Goal: Share content

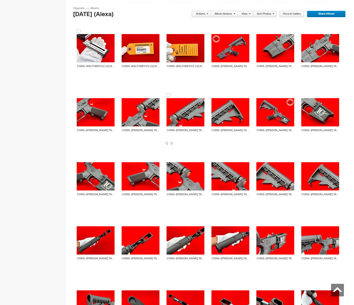
scroll to position [6565, 0]
click at [216, 31] on td "AI CONS-[PERSON_NAME] 1911R1 45 5in-ATLAS- 11621-1 HTML: Direct: Forum: Photo I…" at bounding box center [230, 48] width 38 height 58
click at [213, 31] on div at bounding box center [213, 31] width 4 height 4
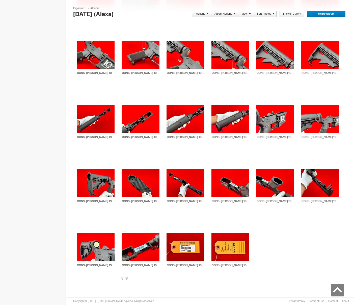
click at [124, 230] on div at bounding box center [124, 230] width 4 height 4
click at [201, 14] on link "Actions" at bounding box center [199, 14] width 17 height 7
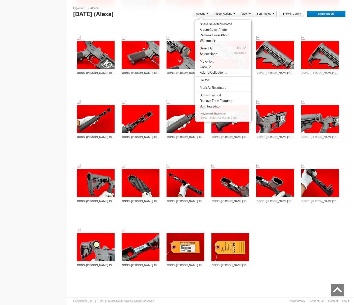
click at [207, 25] on span "Share Selected Photos..." at bounding box center [216, 24] width 36 height 4
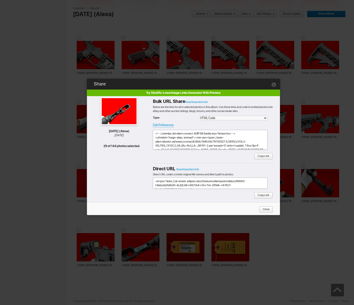
click at [264, 158] on span "Copy Link" at bounding box center [261, 156] width 15 height 7
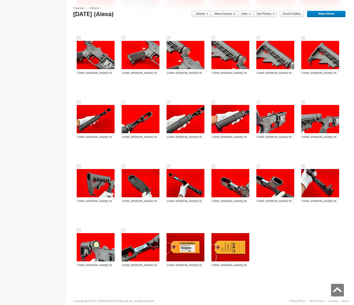
click at [203, 15] on link "Actions" at bounding box center [199, 14] width 17 height 7
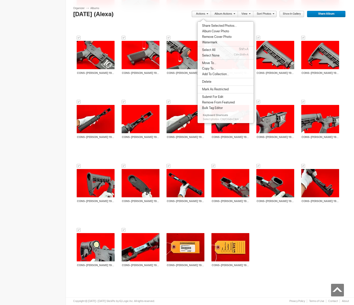
click at [211, 63] on span "Move To..." at bounding box center [208, 63] width 16 height 4
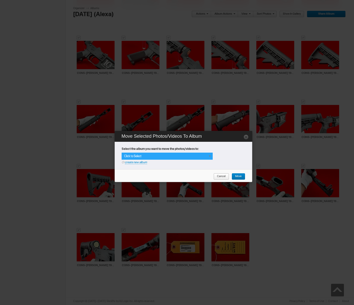
drag, startPoint x: 208, startPoint y: 157, endPoint x: 202, endPoint y: 163, distance: 8.8
click at [208, 157] on span at bounding box center [210, 156] width 4 height 4
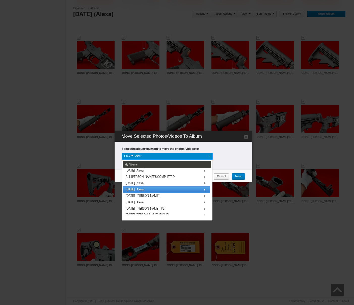
scroll to position [37, 0]
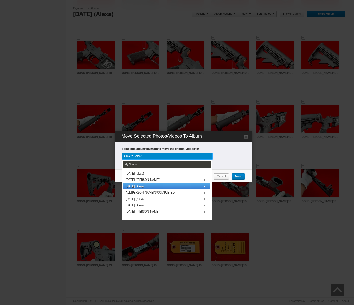
click at [137, 184] on link "[DATE] (Alexa)" at bounding box center [166, 186] width 87 height 6
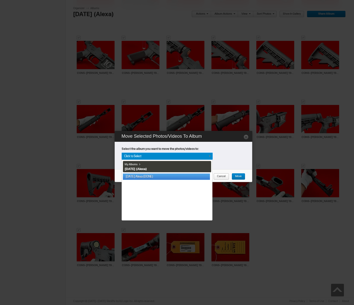
click at [144, 177] on link "[DATE] Alexa (DONE)" at bounding box center [166, 177] width 87 height 6
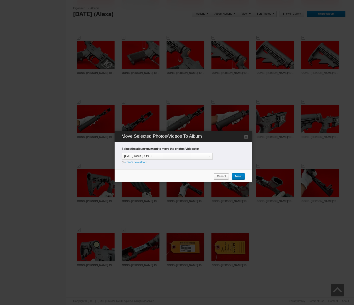
click at [238, 176] on span "Move" at bounding box center [237, 176] width 10 height 7
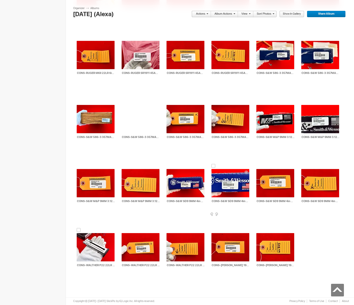
scroll to position [6366, 0]
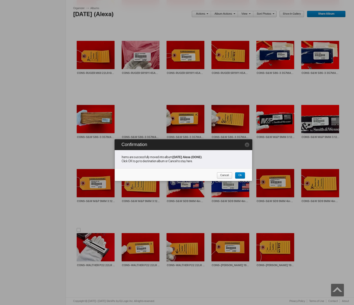
click at [225, 177] on span "Cancel" at bounding box center [223, 175] width 12 height 7
